Goal: Task Accomplishment & Management: Manage account settings

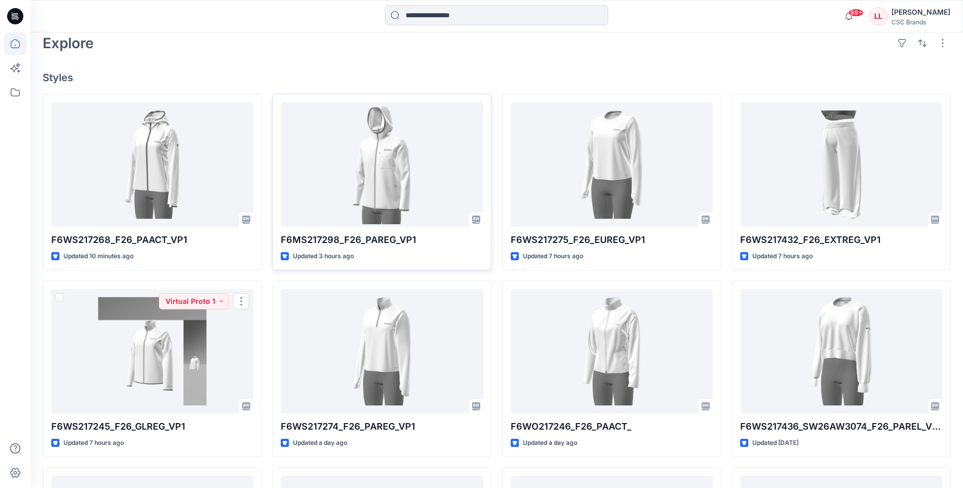
scroll to position [207, 0]
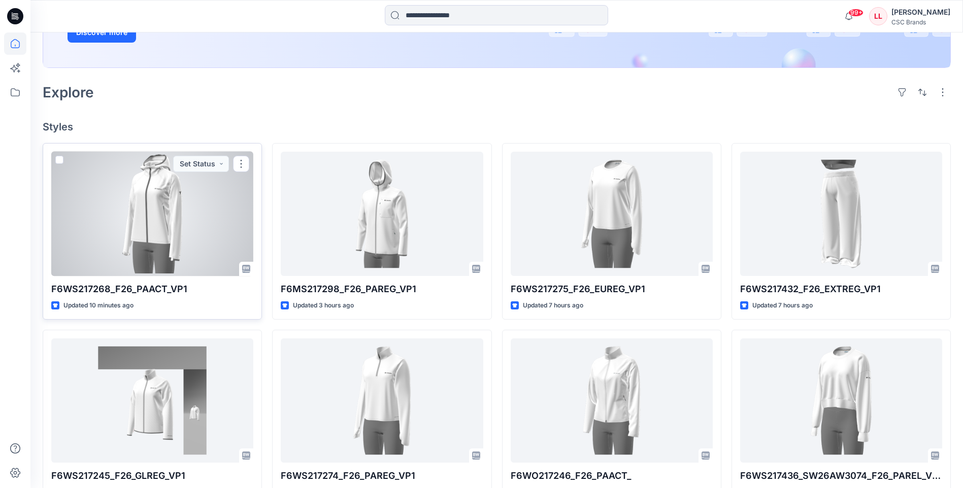
click at [165, 210] on div at bounding box center [152, 214] width 202 height 124
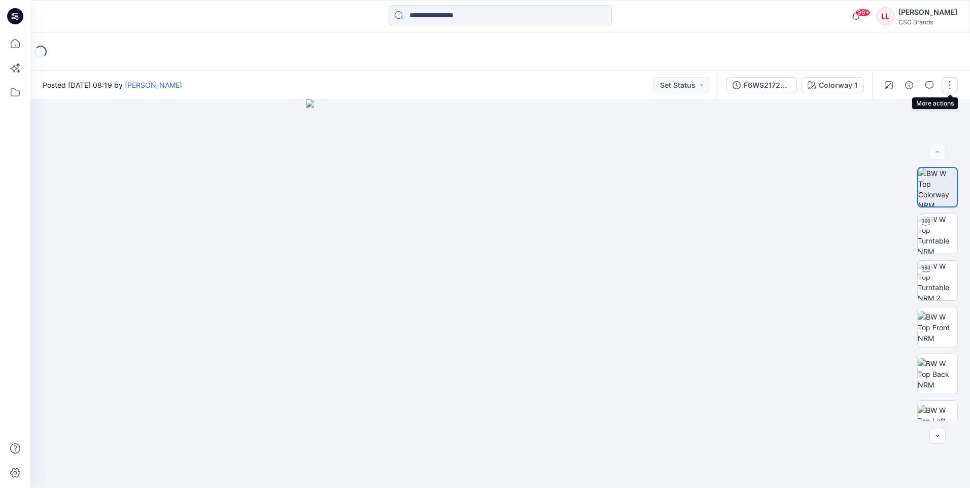
click at [948, 87] on button "button" at bounding box center [950, 85] width 16 height 16
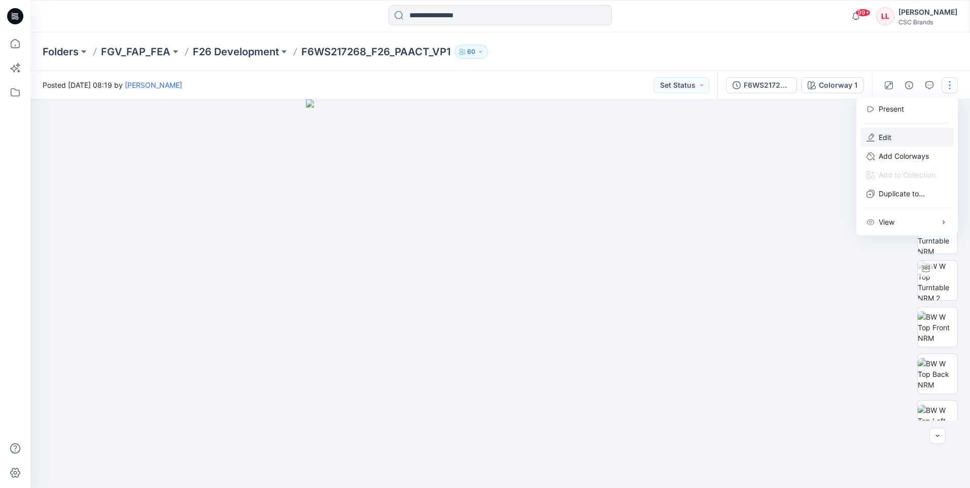
click at [906, 139] on button "Edit" at bounding box center [907, 137] width 93 height 19
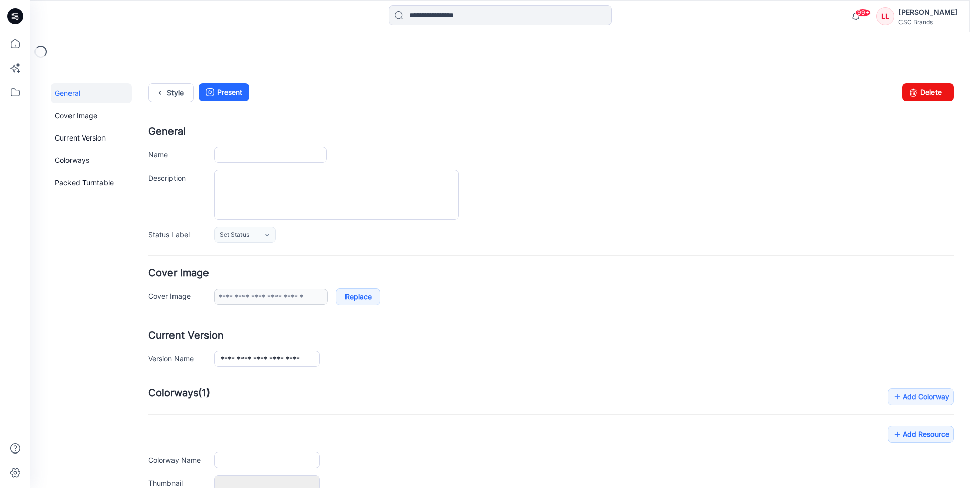
type input "**********"
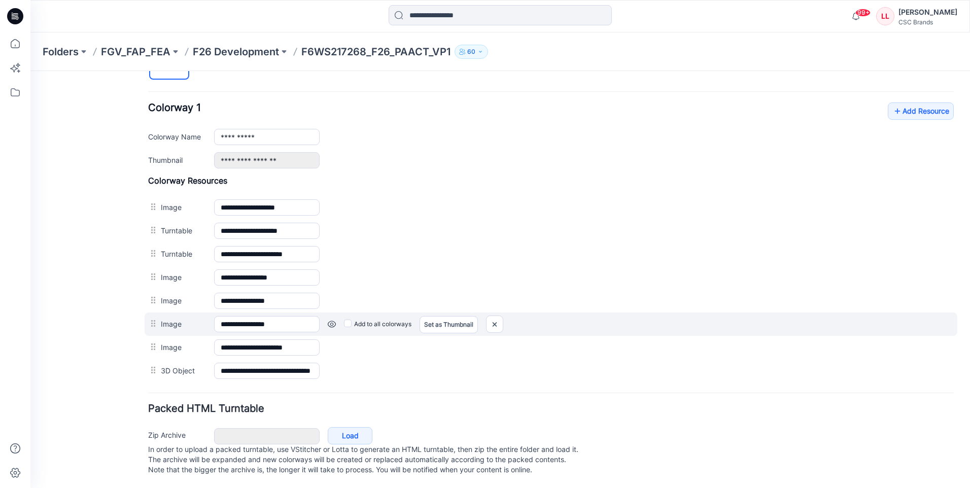
scroll to position [386, 0]
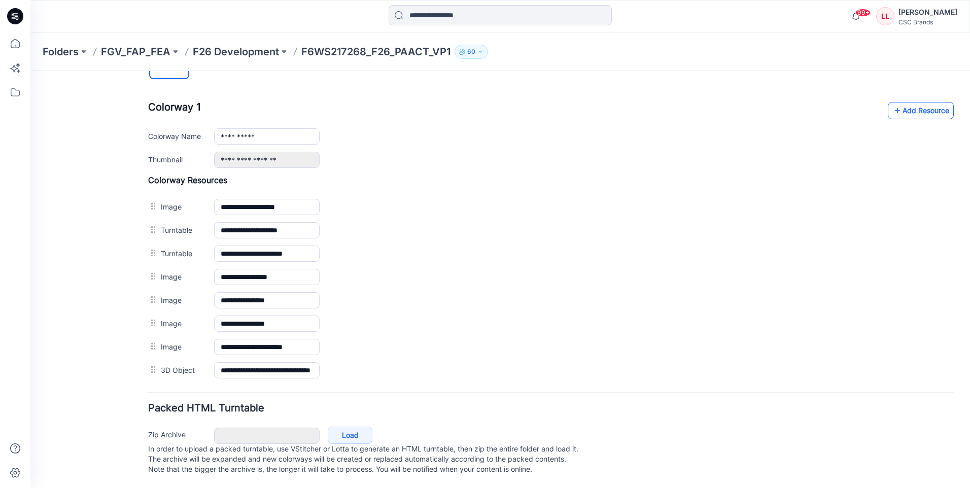
click at [927, 103] on link "Add Resource" at bounding box center [921, 110] width 66 height 17
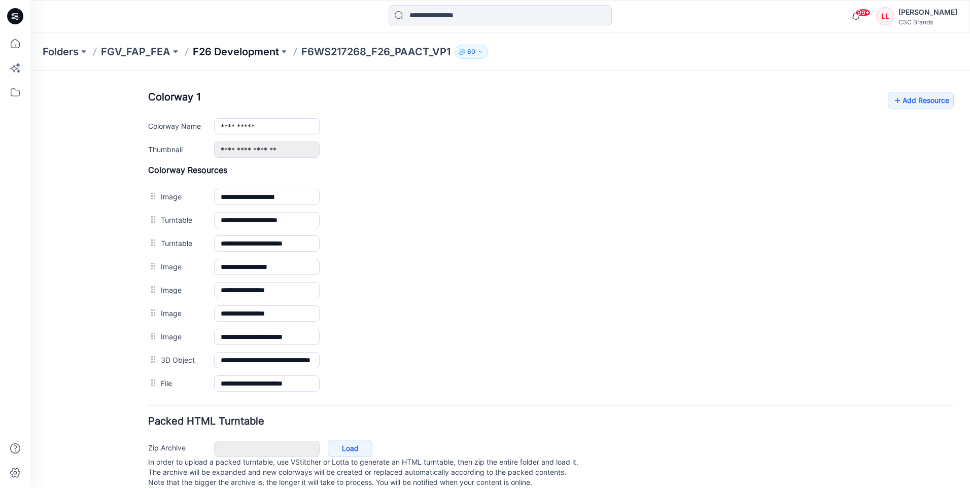
click at [242, 53] on p "F26 Development" at bounding box center [236, 52] width 86 height 14
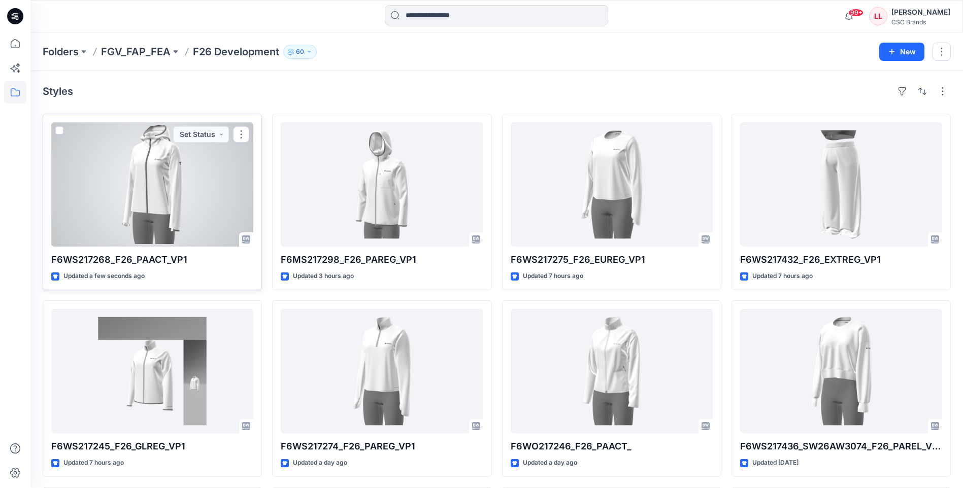
click at [206, 183] on div at bounding box center [152, 184] width 202 height 124
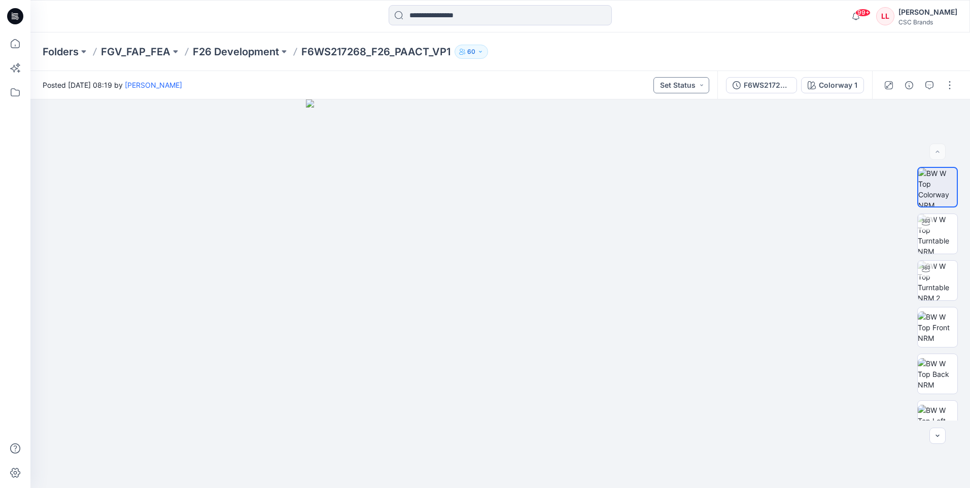
click at [686, 83] on button "Set Status" at bounding box center [682, 85] width 56 height 16
drag, startPoint x: 666, startPoint y: 128, endPoint x: 659, endPoint y: 167, distance: 39.2
click at [666, 128] on p "Virtual Proto 1" at bounding box center [663, 132] width 46 height 13
